Goal: Task Accomplishment & Management: Use online tool/utility

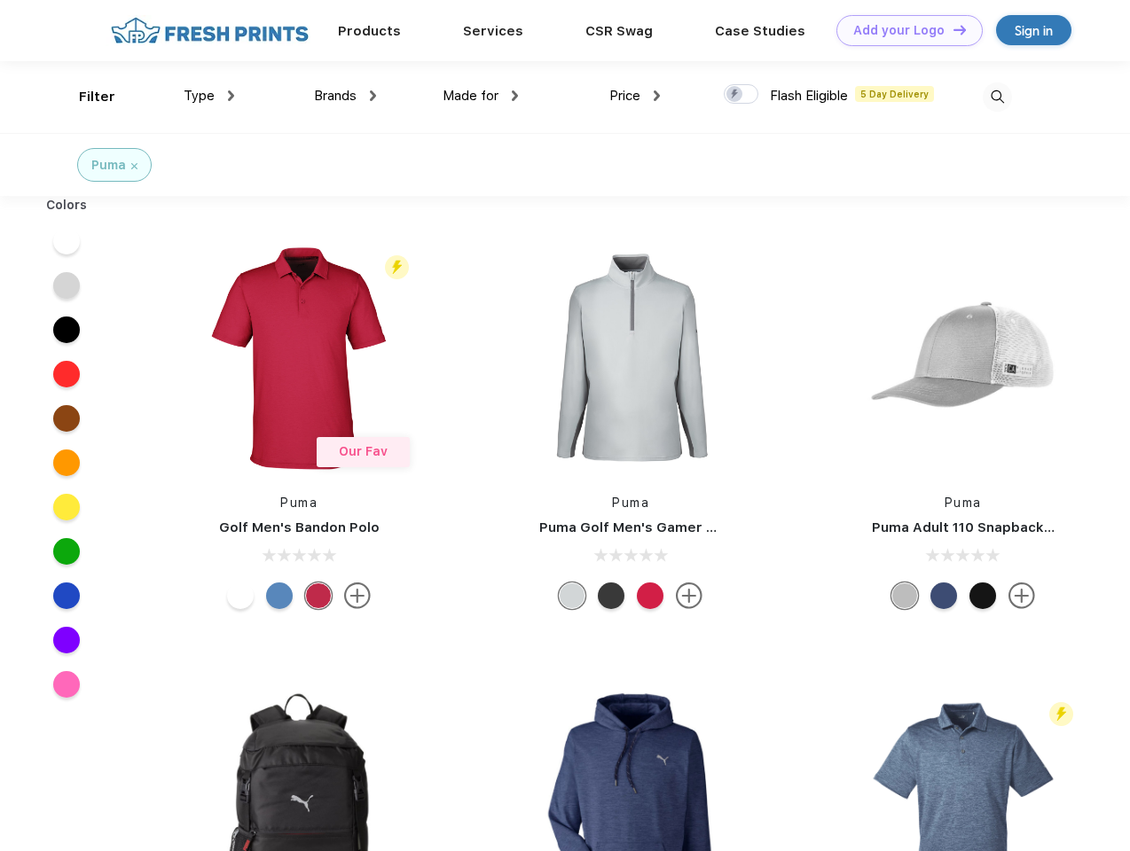
scroll to position [1, 0]
click at [903, 30] on link "Add your Logo Design Tool" at bounding box center [909, 30] width 146 height 31
click at [0, 0] on div "Design Tool" at bounding box center [0, 0] width 0 height 0
click at [951, 29] on link "Add your Logo Design Tool" at bounding box center [909, 30] width 146 height 31
click at [85, 97] on div "Filter" at bounding box center [97, 97] width 36 height 20
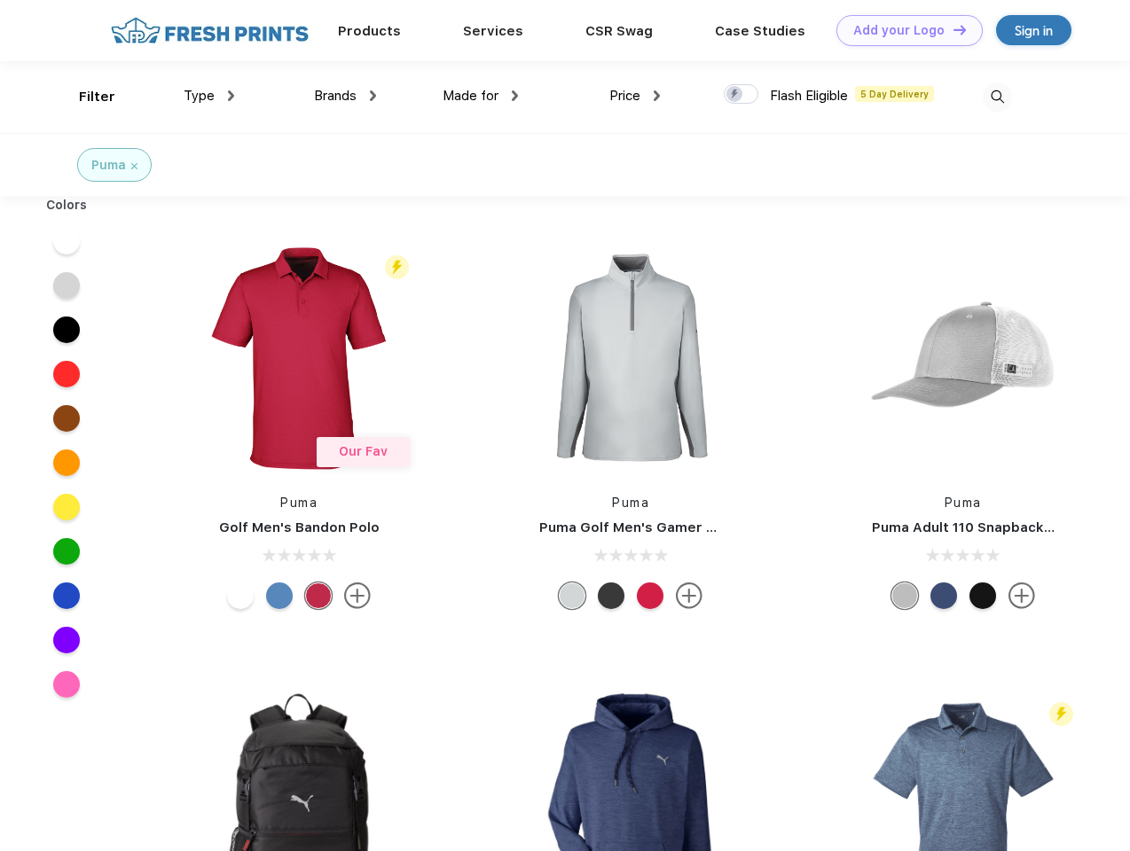
click at [209, 96] on span "Type" at bounding box center [199, 96] width 31 height 16
click at [345, 96] on span "Brands" at bounding box center [335, 96] width 43 height 16
click at [481, 96] on span "Made for" at bounding box center [470, 96] width 56 height 16
click at [635, 96] on span "Price" at bounding box center [624, 96] width 31 height 16
click at [741, 95] on div at bounding box center [741, 94] width 35 height 20
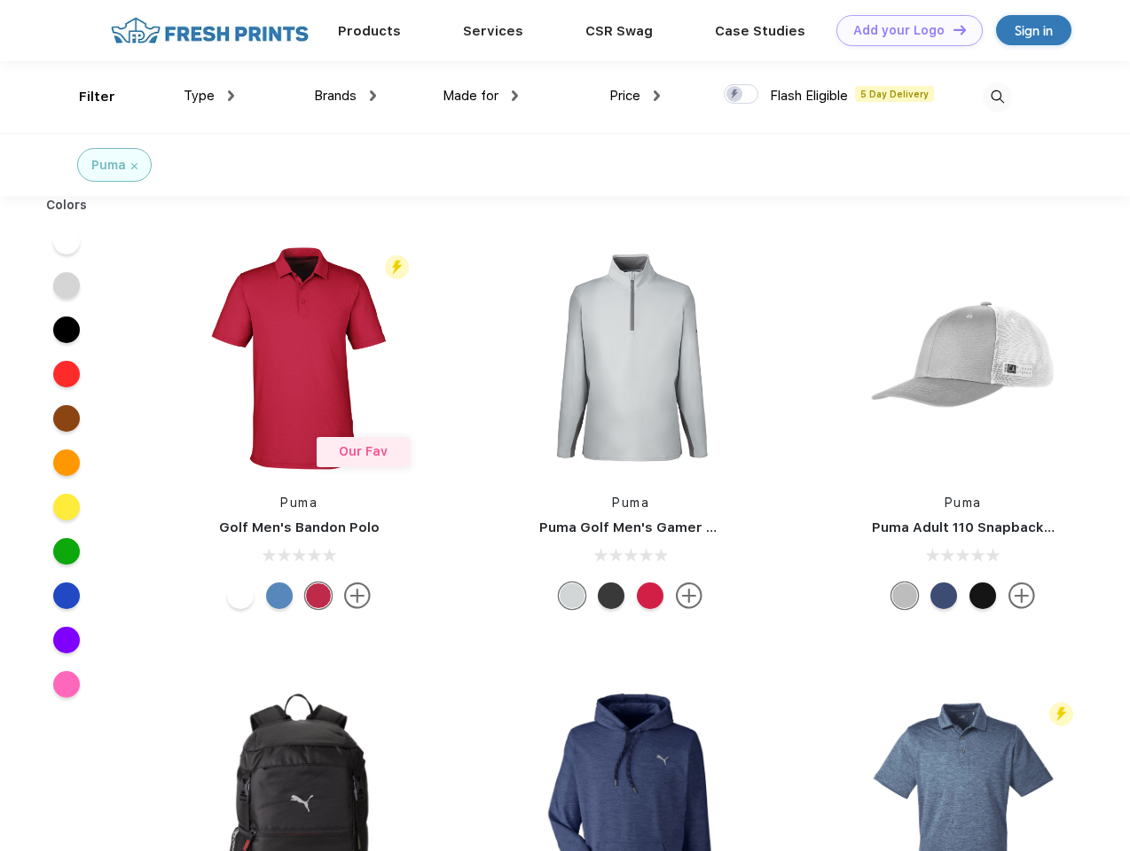
click at [735, 95] on input "checkbox" at bounding box center [730, 89] width 12 height 12
click at [997, 97] on img at bounding box center [997, 96] width 29 height 29
